Goal: Download file/media

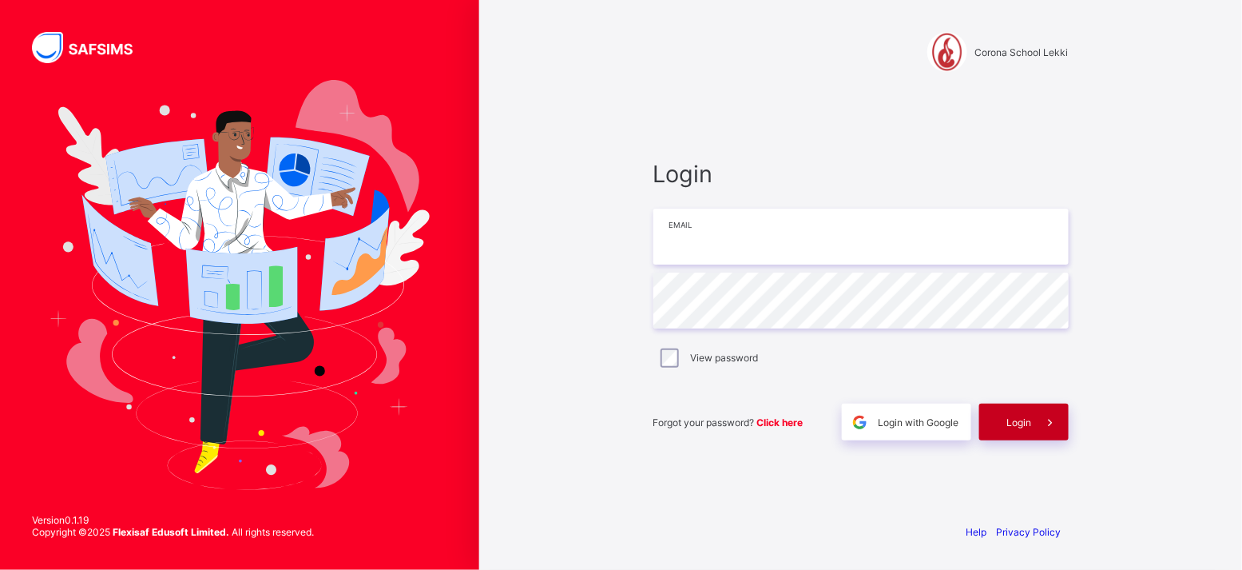
type input "**********"
click at [1011, 427] on span "Login" at bounding box center [1019, 422] width 25 height 12
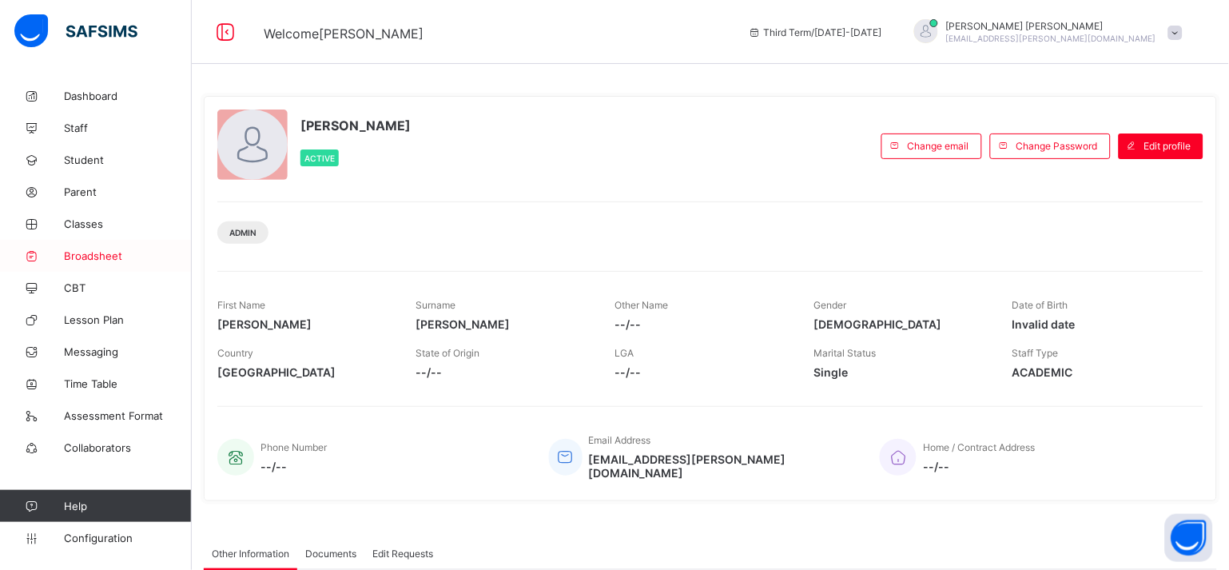
click at [89, 261] on link "Broadsheet" at bounding box center [96, 256] width 192 height 32
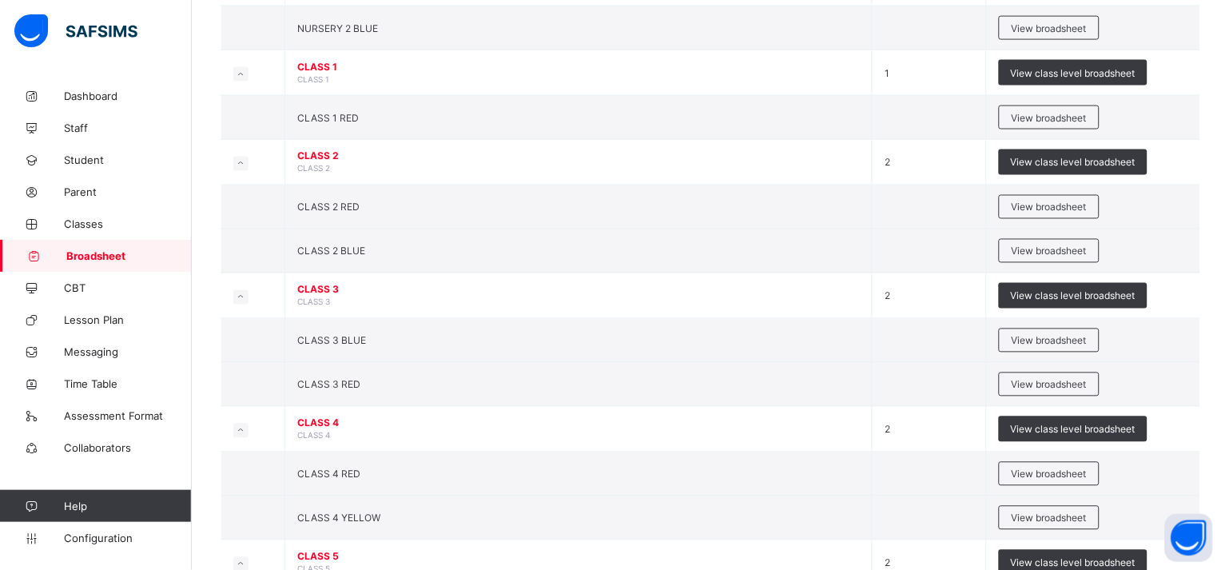
scroll to position [808, 0]
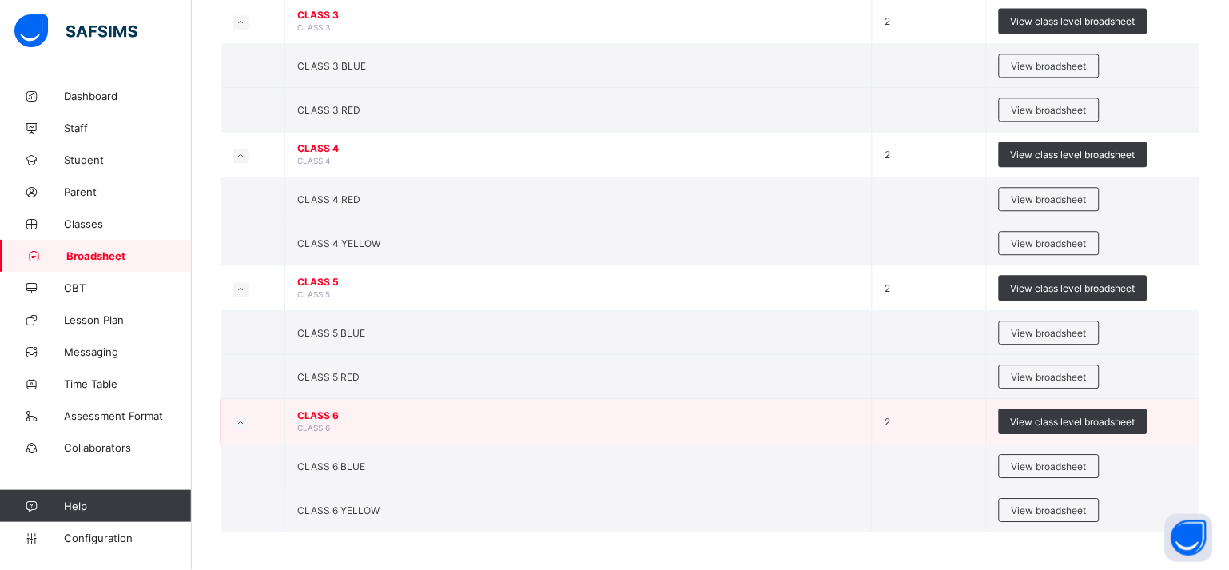
click at [330, 419] on td "CLASS 6 CLASS 6" at bounding box center [578, 422] width 587 height 46
click at [1087, 419] on span "View class level broadsheet" at bounding box center [1073, 421] width 125 height 12
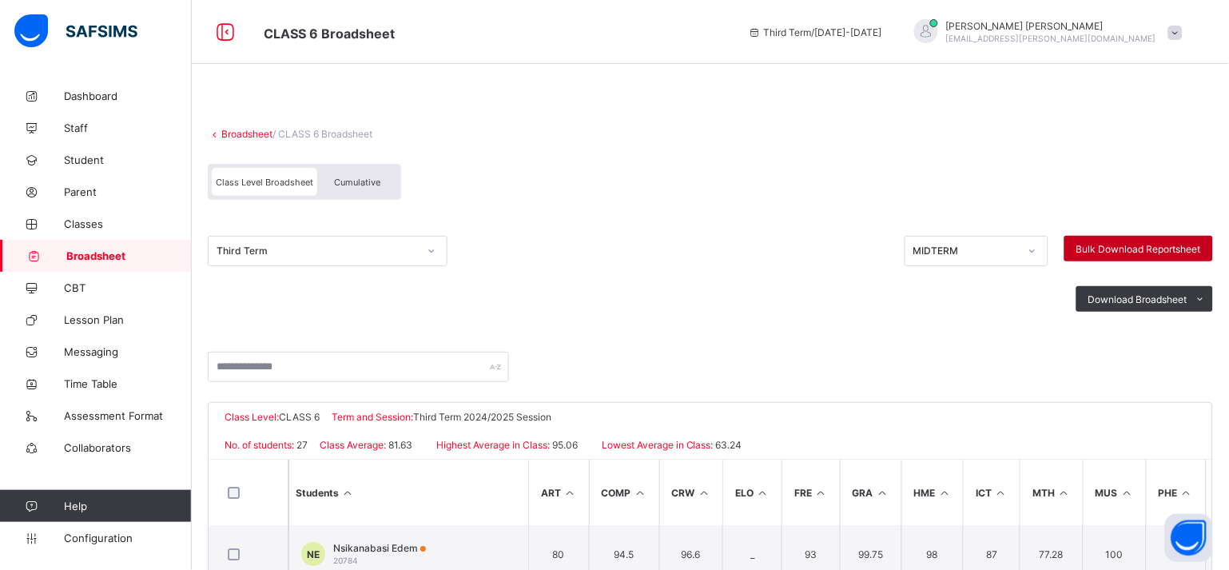
click at [1146, 244] on span "Bulk Download Reportsheet" at bounding box center [1138, 249] width 125 height 12
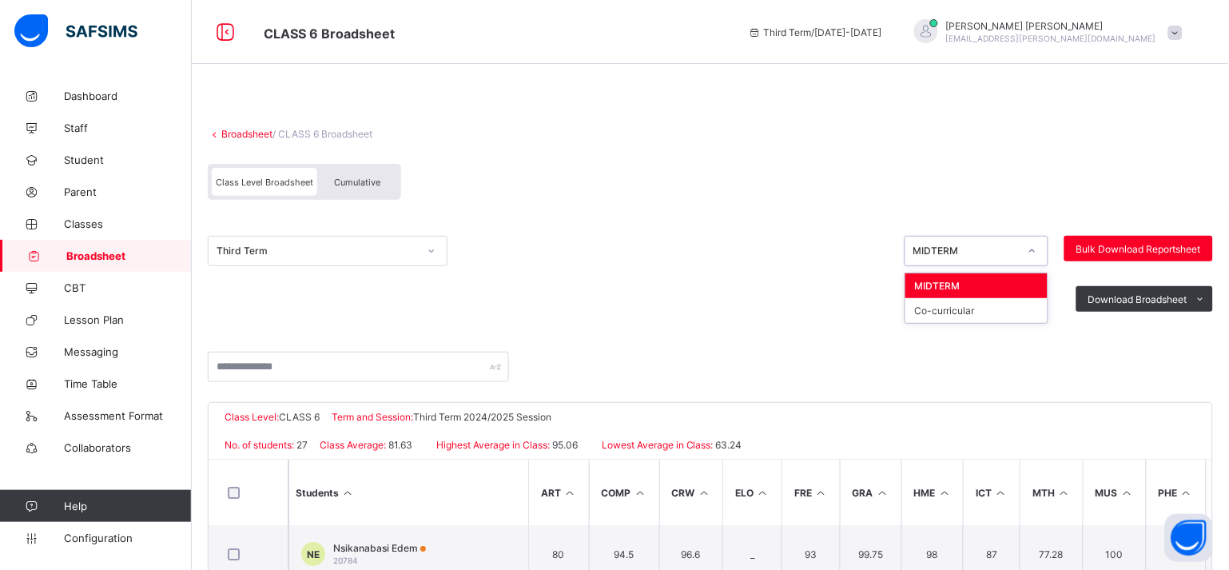
click at [1037, 250] on icon at bounding box center [1032, 251] width 10 height 16
click at [368, 181] on span "Cumulative" at bounding box center [357, 182] width 46 height 11
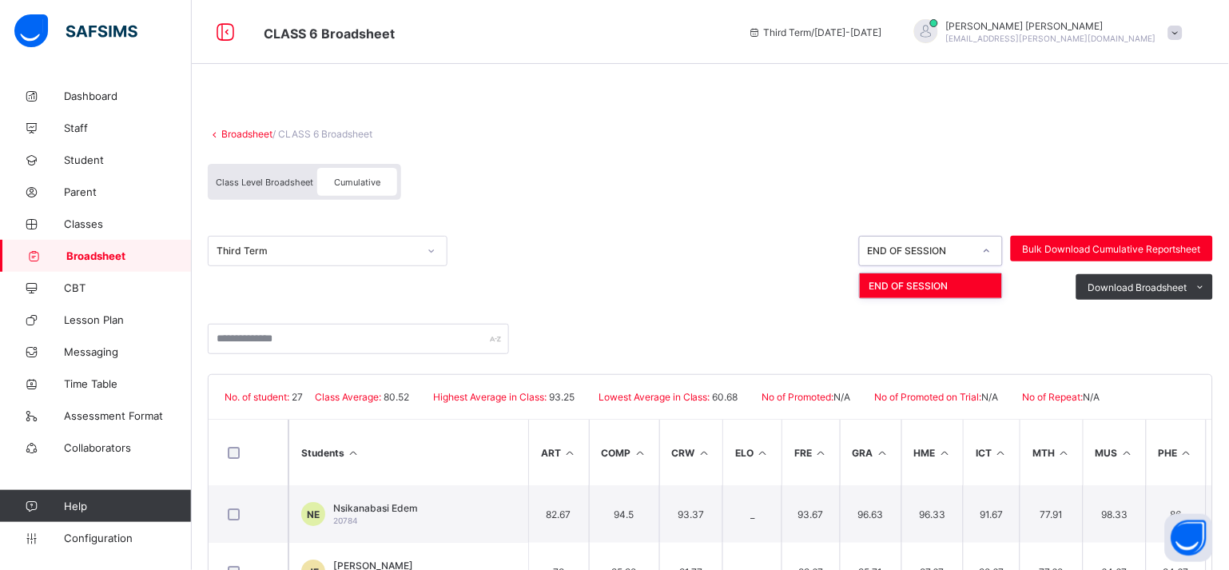
click at [991, 256] on icon at bounding box center [987, 251] width 10 height 16
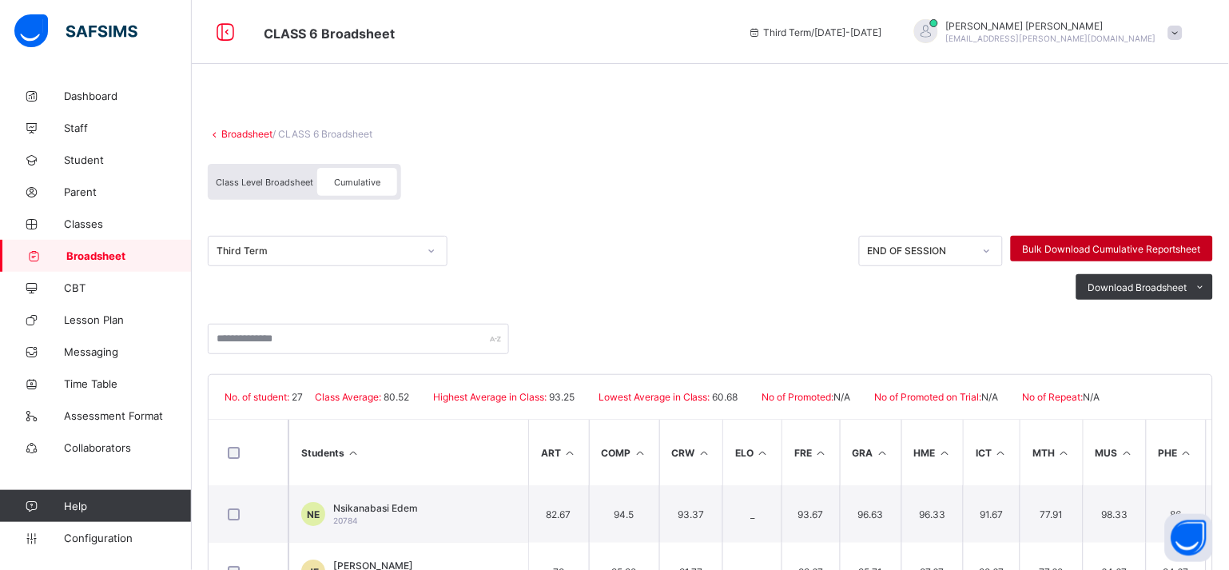
click at [1075, 249] on span "Bulk Download Cumulative Reportsheet" at bounding box center [1112, 249] width 178 height 12
